Goal: Find contact information: Find contact information

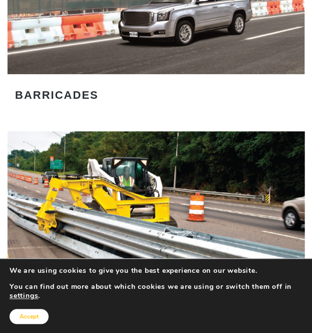
click at [39, 313] on button "Accept" at bounding box center [29, 316] width 39 height 15
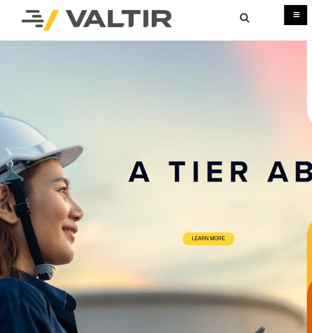
click at [290, 14] on div "Menu" at bounding box center [295, 15] width 23 height 20
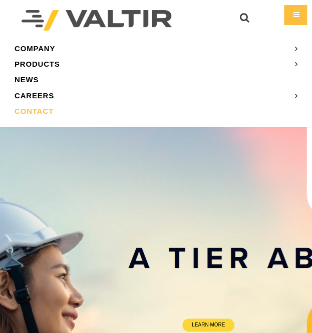
click at [37, 107] on link "CONTACT" at bounding box center [156, 111] width 297 height 16
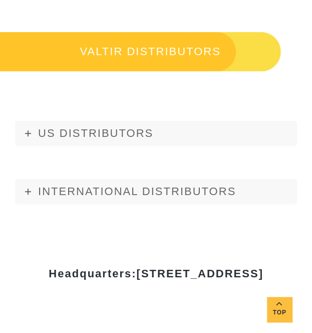
scroll to position [1918, 0]
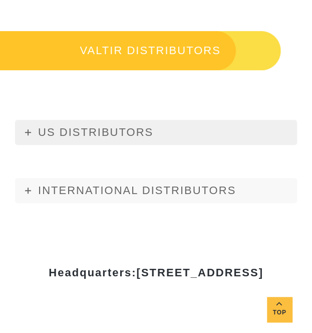
click at [36, 131] on link "US DISTRIBUTORS" at bounding box center [156, 132] width 282 height 25
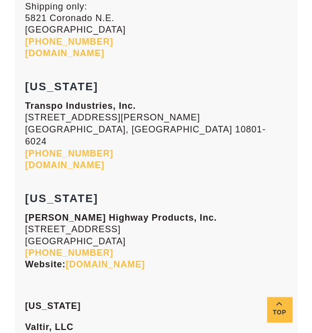
scroll to position [6036, 0]
